Goal: Communication & Community: Ask a question

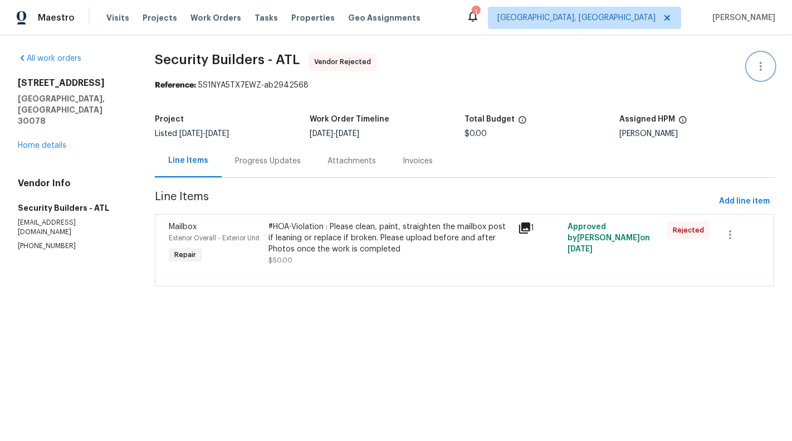
click at [763, 65] on icon "button" at bounding box center [761, 66] width 13 height 13
click at [694, 72] on li "Edit" at bounding box center [725, 66] width 120 height 18
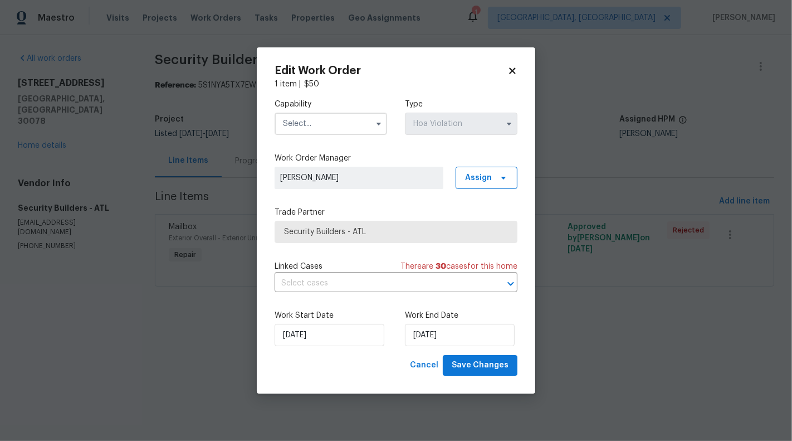
click at [193, 285] on body "Maestro Visits Projects Work Orders Tasks Properties Geo Assignments 1 [GEOGRAP…" at bounding box center [396, 159] width 792 height 318
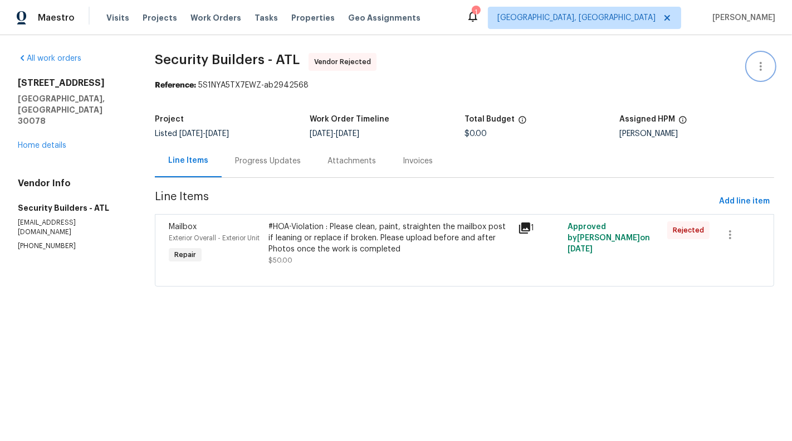
click at [768, 67] on button "button" at bounding box center [761, 66] width 27 height 27
click at [673, 65] on li "Edit" at bounding box center [725, 66] width 120 height 18
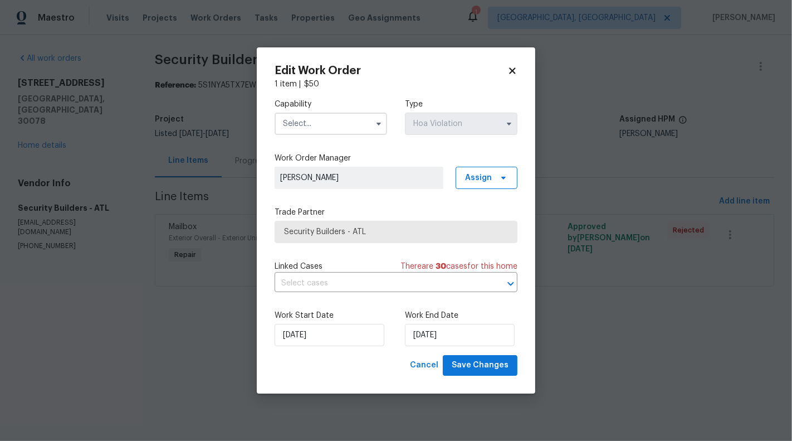
click at [305, 132] on input "text" at bounding box center [331, 124] width 113 height 22
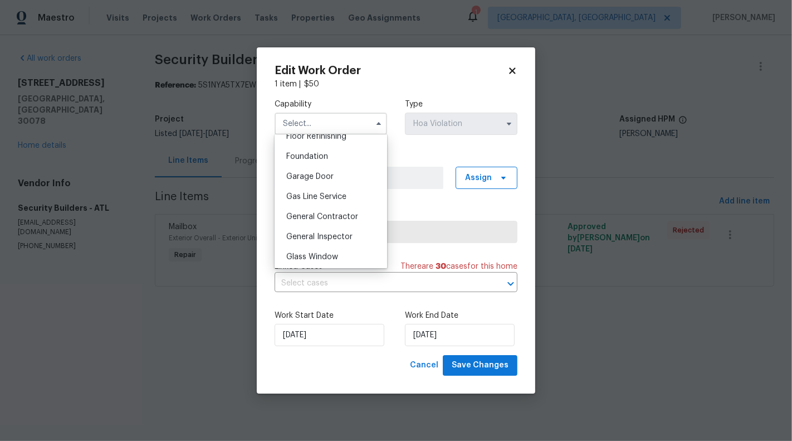
scroll to position [474, 0]
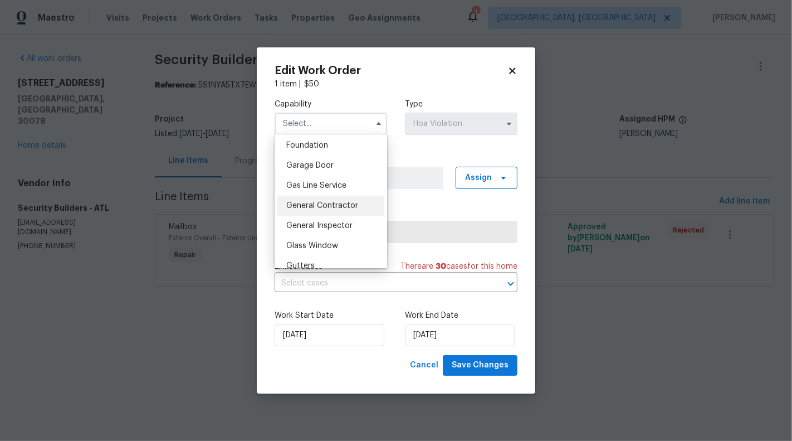
click at [333, 205] on span "General Contractor" at bounding box center [322, 206] width 72 height 8
type input "General Contractor"
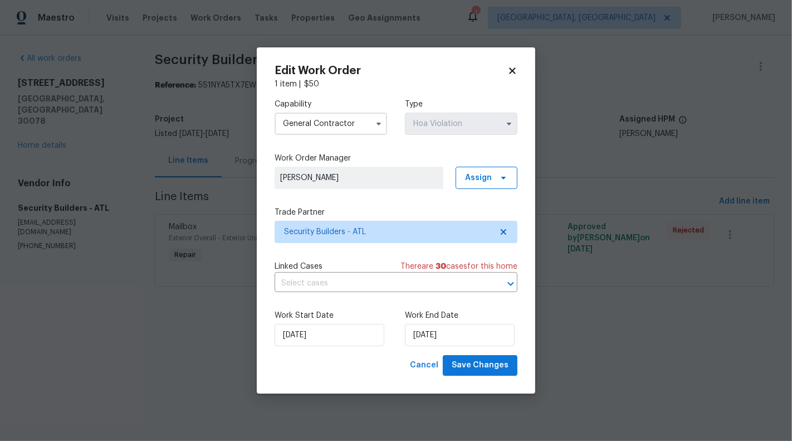
click at [519, 235] on div "Edit Work Order 1 item | $ 50 Capability General Contractor Type Hoa Violation …" at bounding box center [396, 220] width 279 height 346
click at [515, 235] on span "Security Builders - ATL" at bounding box center [396, 232] width 243 height 22
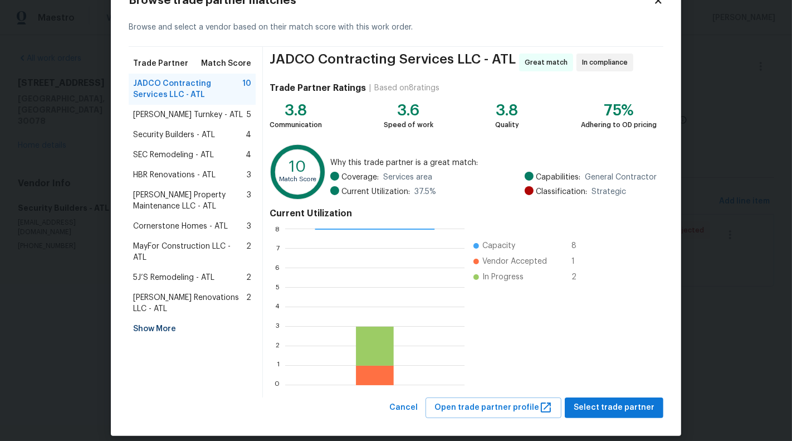
scroll to position [42, 0]
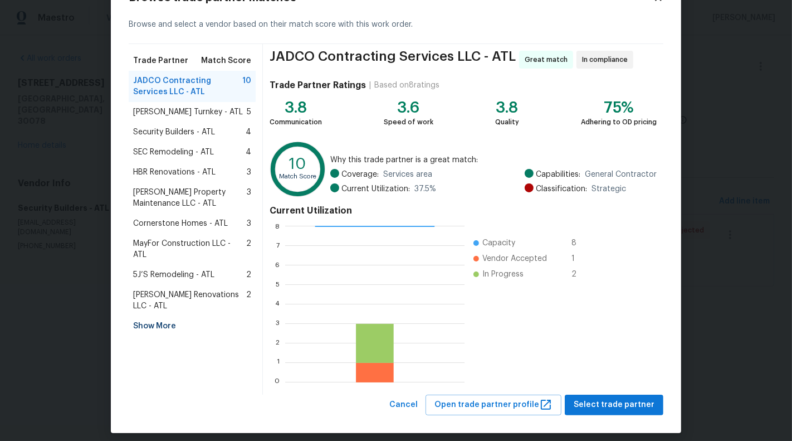
click at [184, 114] on span "[PERSON_NAME] Turnkey - ATL" at bounding box center [188, 111] width 110 height 11
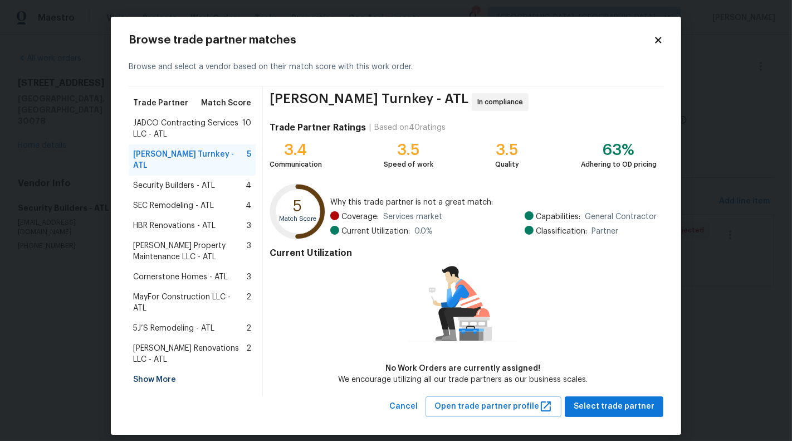
scroll to position [4, 0]
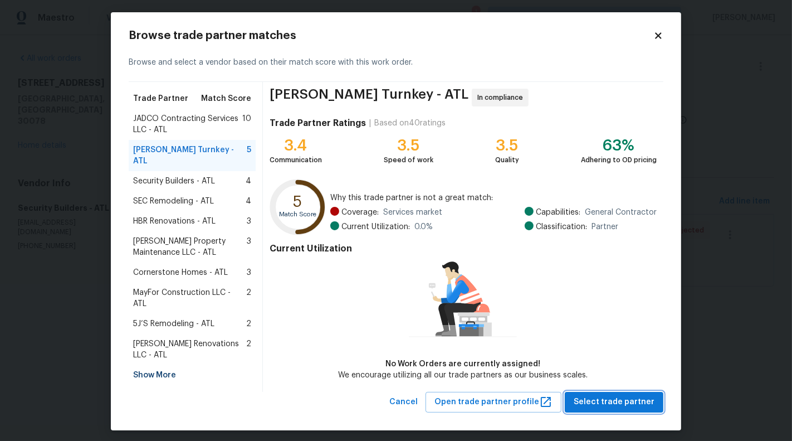
click at [638, 399] on span "Select trade partner" at bounding box center [614, 402] width 81 height 14
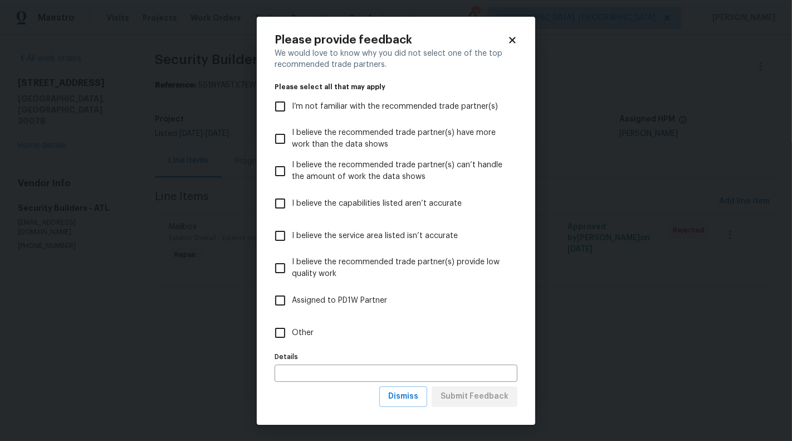
scroll to position [0, 0]
click at [327, 326] on label "Other" at bounding box center [389, 333] width 240 height 32
click at [292, 326] on input "Other" at bounding box center [280, 332] width 23 height 23
checkbox input "true"
click at [480, 395] on span "Submit Feedback" at bounding box center [475, 397] width 68 height 14
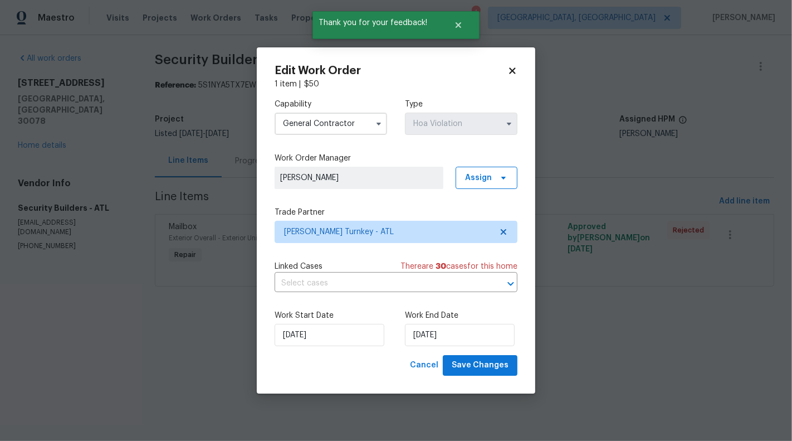
click at [340, 293] on div "Capability General Contractor Type Hoa Violation Work Order Manager [PERSON_NAM…" at bounding box center [396, 222] width 243 height 265
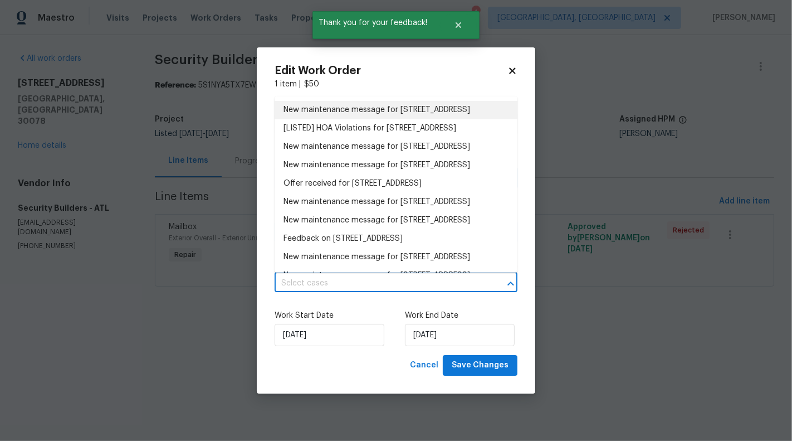
click at [346, 138] on li "[LISTED] HOA Violations for [STREET_ADDRESS]" at bounding box center [396, 128] width 243 height 18
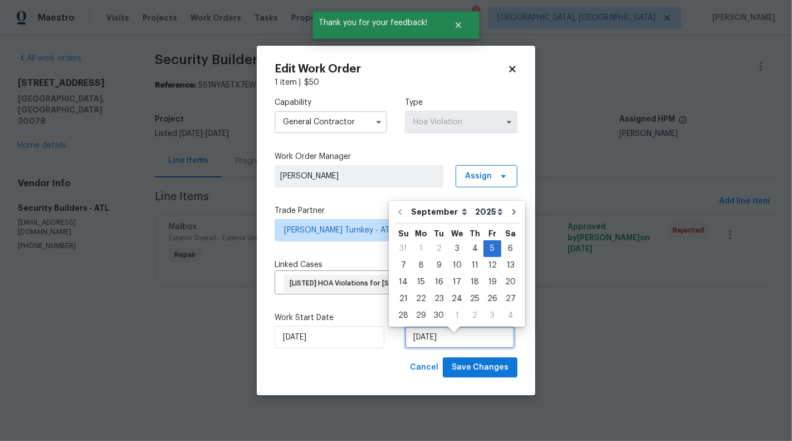
click at [420, 337] on input "[DATE]" at bounding box center [460, 337] width 110 height 22
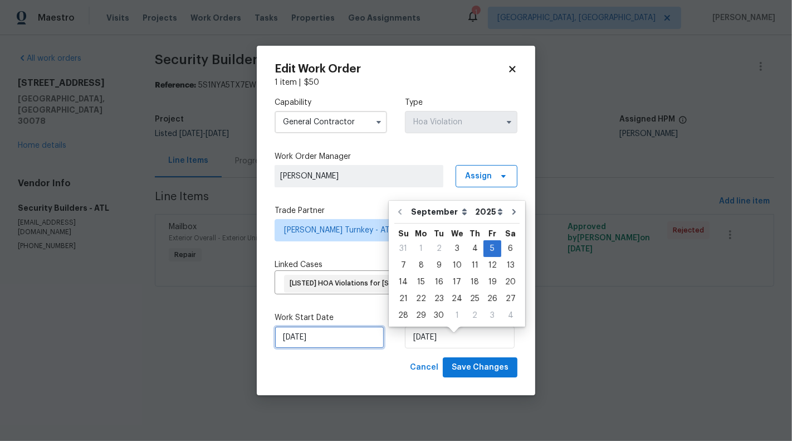
click at [309, 348] on input "[DATE]" at bounding box center [330, 337] width 110 height 22
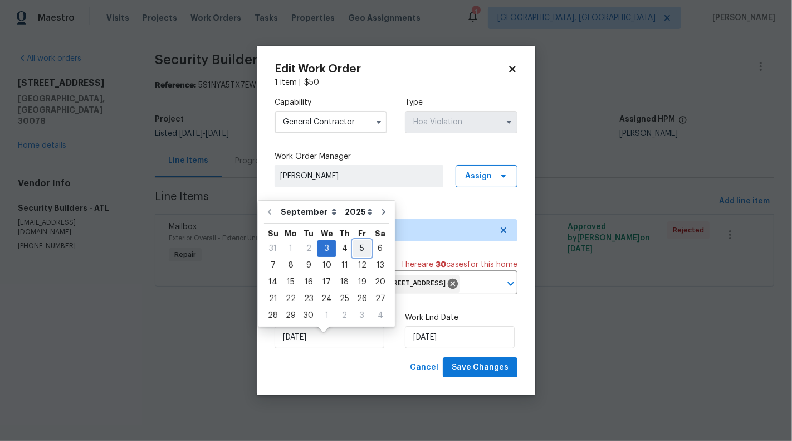
click at [353, 246] on div "5" at bounding box center [362, 249] width 18 height 16
type input "[DATE]"
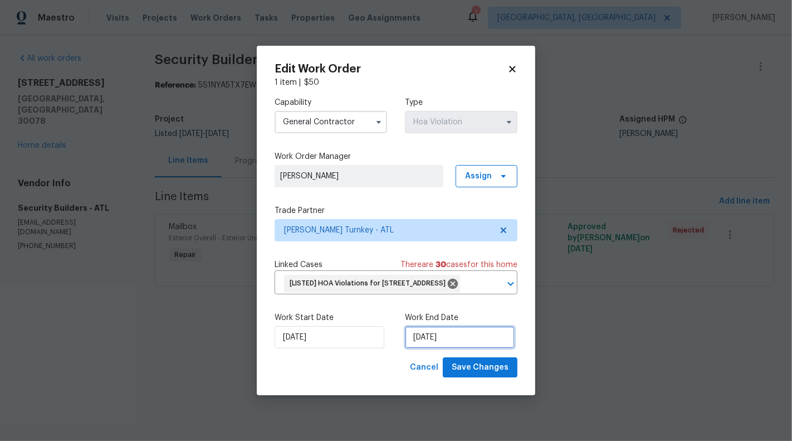
click at [432, 338] on input "[DATE]" at bounding box center [460, 337] width 110 height 22
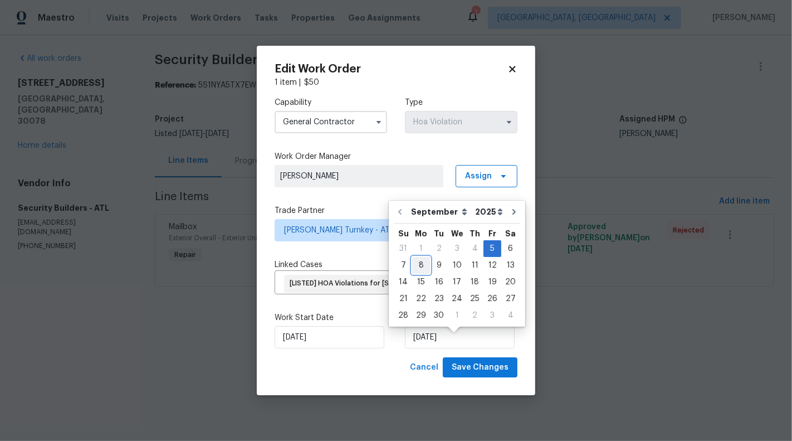
click at [424, 266] on div "8" at bounding box center [421, 265] width 18 height 16
type input "[DATE]"
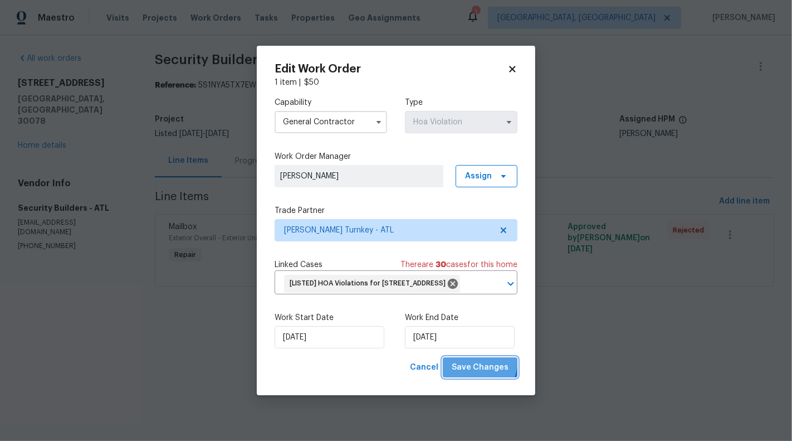
click at [483, 372] on span "Save Changes" at bounding box center [480, 368] width 57 height 14
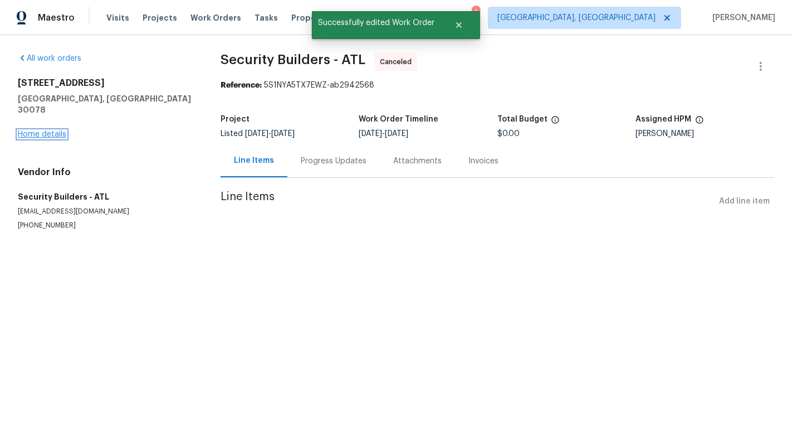
click at [20, 130] on link "Home details" at bounding box center [42, 134] width 48 height 8
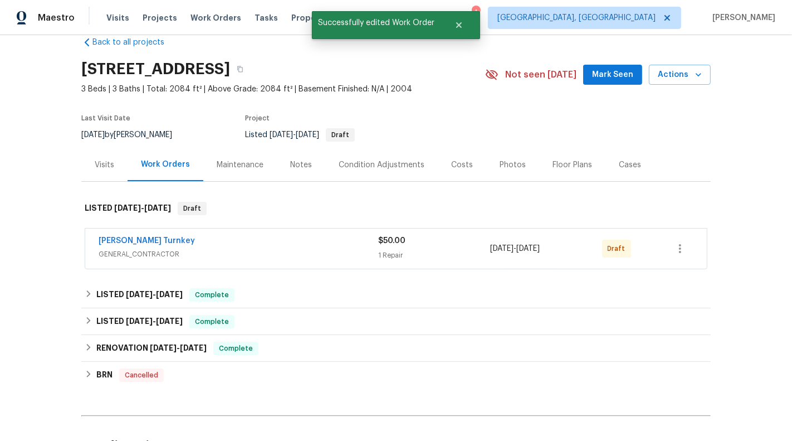
click at [275, 251] on span "GENERAL_CONTRACTOR" at bounding box center [239, 254] width 280 height 11
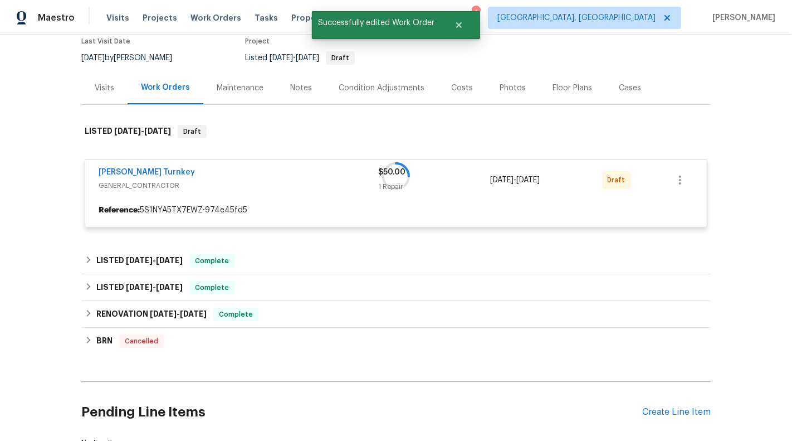
scroll to position [119, 0]
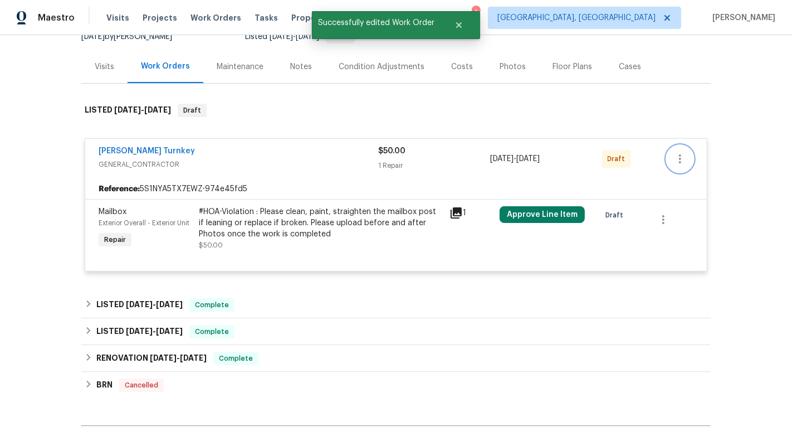
click at [680, 162] on icon "button" at bounding box center [680, 158] width 13 height 13
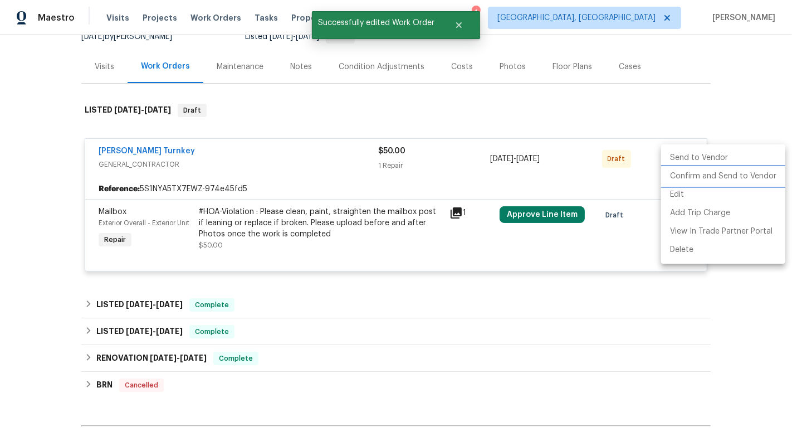
click at [690, 174] on li "Confirm and Send to Vendor" at bounding box center [723, 176] width 124 height 18
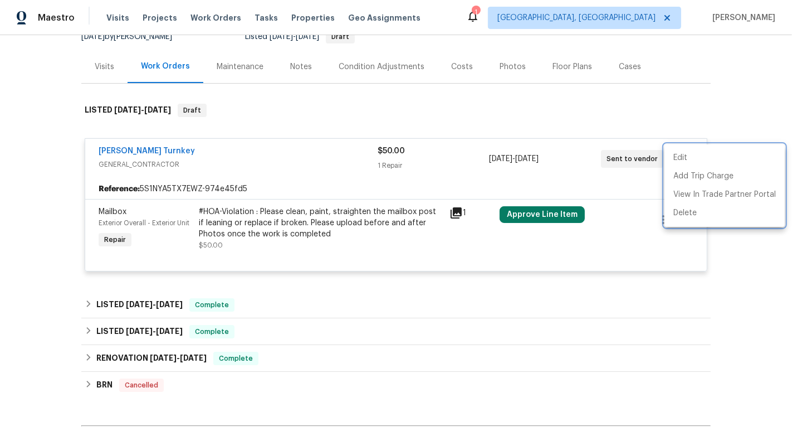
drag, startPoint x: 164, startPoint y: 149, endPoint x: 62, endPoint y: 149, distance: 102.5
click at [62, 149] on div at bounding box center [396, 220] width 792 height 441
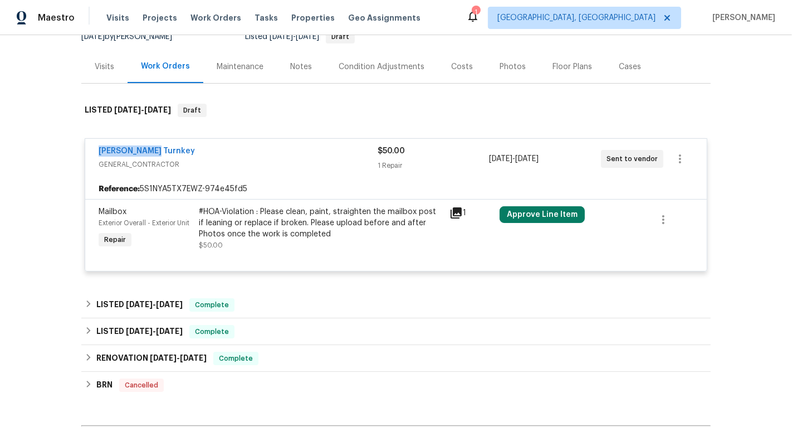
drag, startPoint x: 85, startPoint y: 151, endPoint x: 178, endPoint y: 151, distance: 93.1
click at [178, 151] on div "[PERSON_NAME] Turnkey GENERAL_CONTRACTOR $50.00 1 Repair [DATE] - [DATE] Sent t…" at bounding box center [396, 159] width 622 height 40
copy link "[PERSON_NAME] Turnkey"
click at [125, 155] on div "[PERSON_NAME] Turnkey" at bounding box center [238, 151] width 279 height 13
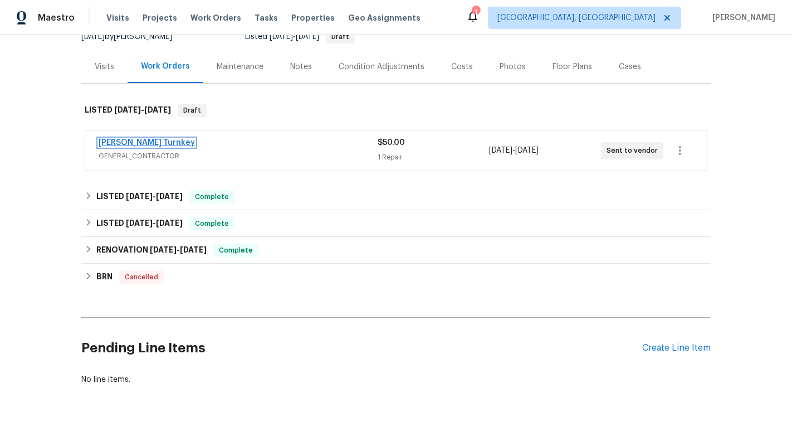
click at [132, 143] on link "[PERSON_NAME] Turnkey" at bounding box center [147, 143] width 96 height 8
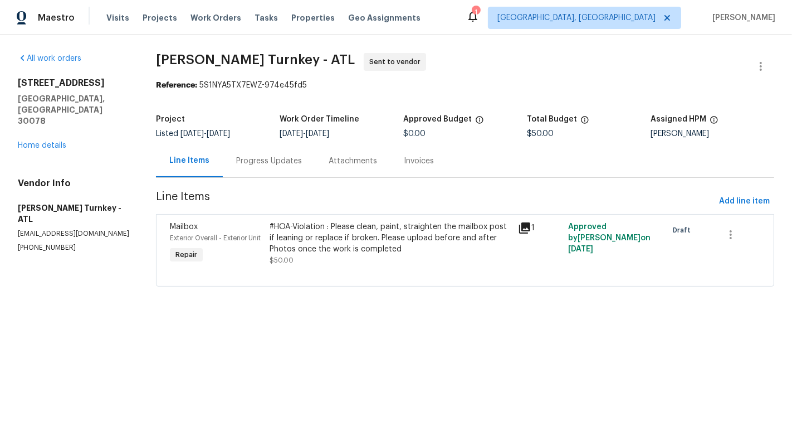
click at [307, 158] on div "Progress Updates" at bounding box center [269, 160] width 93 height 33
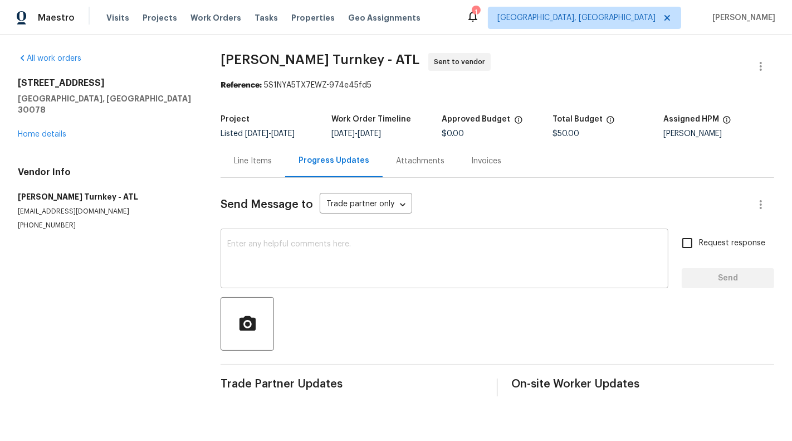
click at [325, 275] on textarea at bounding box center [444, 259] width 435 height 39
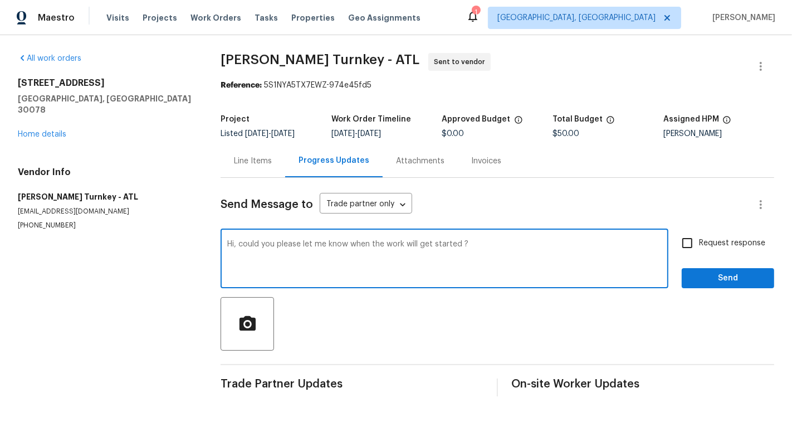
type textarea "Hi, could you please let me know when the work will get started ?"
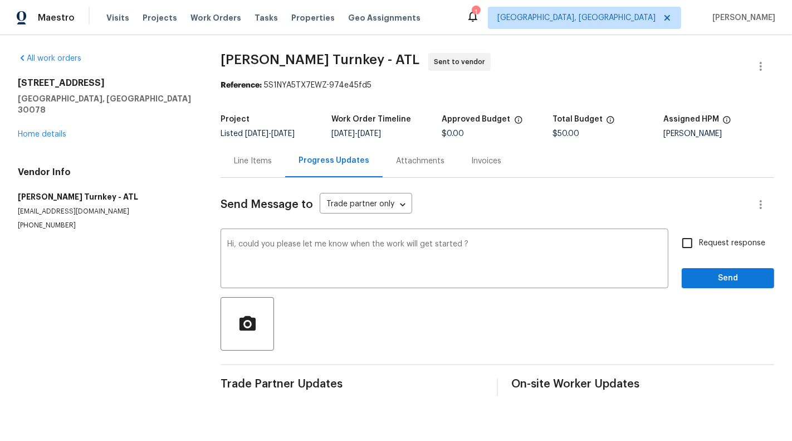
click at [714, 259] on div "Request response Send" at bounding box center [728, 259] width 93 height 57
click at [708, 248] on span "Request response" at bounding box center [732, 243] width 66 height 12
click at [699, 248] on input "Request response" at bounding box center [687, 242] width 23 height 23
checkbox input "true"
click at [733, 289] on div "Send Message to Trade partner only Trade partner only ​ Hi, could you please le…" at bounding box center [498, 287] width 554 height 218
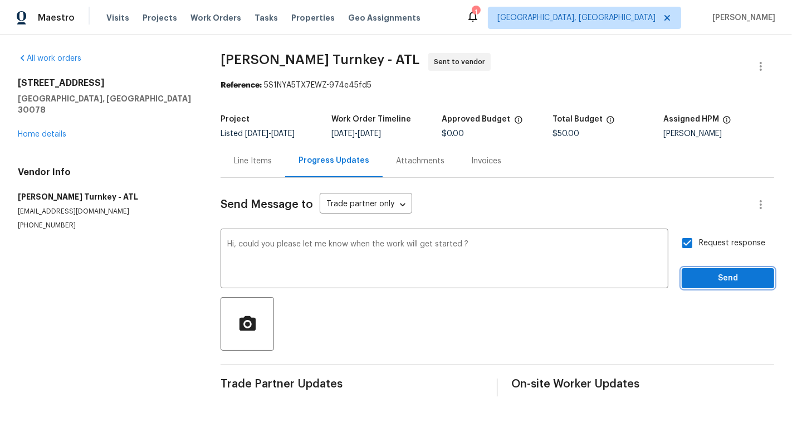
click at [727, 277] on span "Send" at bounding box center [728, 278] width 75 height 14
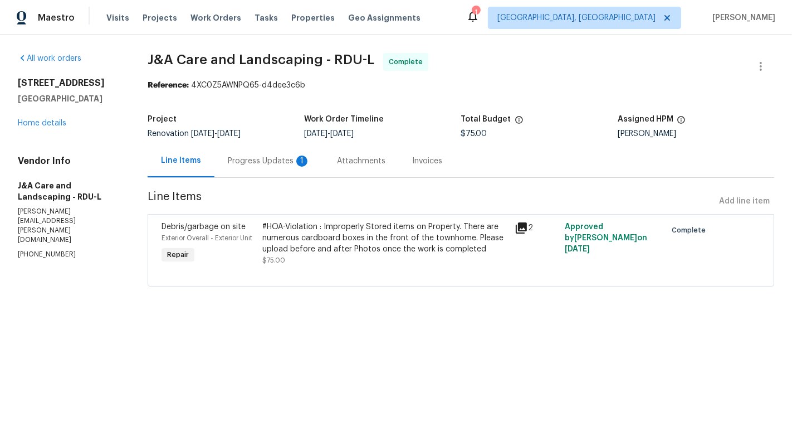
click at [277, 165] on div "Progress Updates 1" at bounding box center [269, 160] width 82 height 11
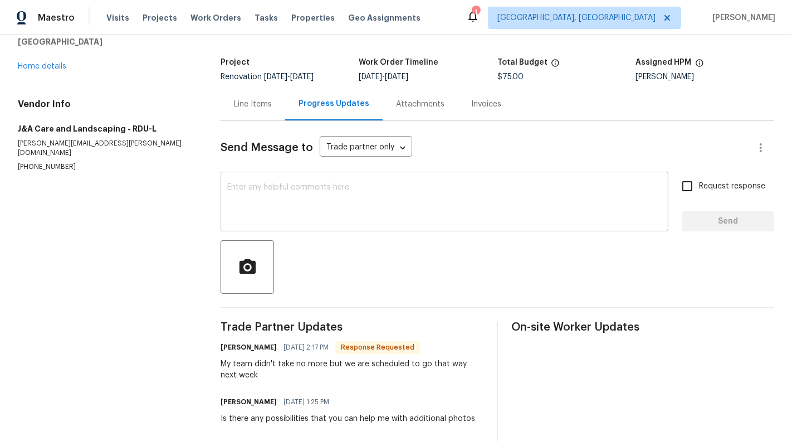
scroll to position [60, 0]
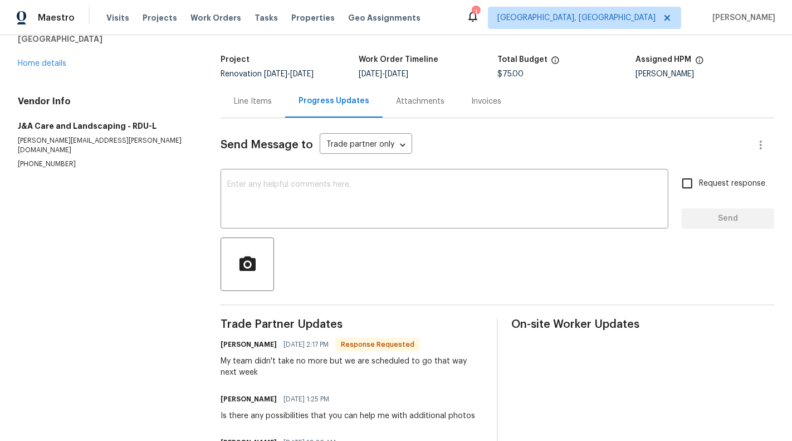
click at [243, 106] on div "Line Items" at bounding box center [253, 101] width 65 height 33
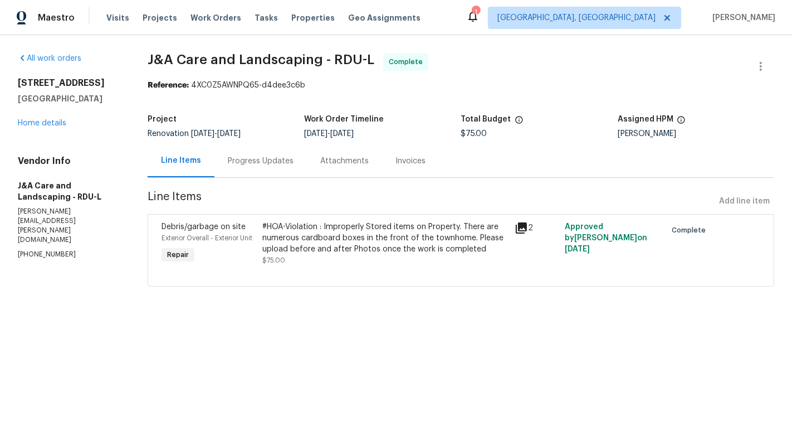
click at [267, 171] on div "Progress Updates" at bounding box center [261, 160] width 93 height 33
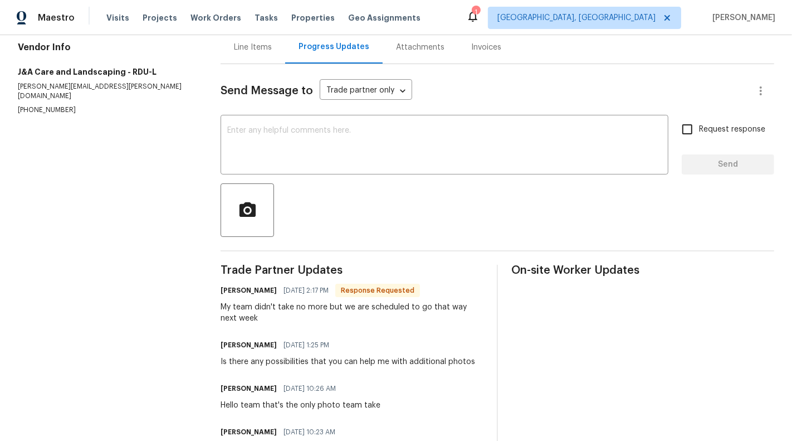
scroll to position [137, 0]
